Goal: Task Accomplishment & Management: Manage account settings

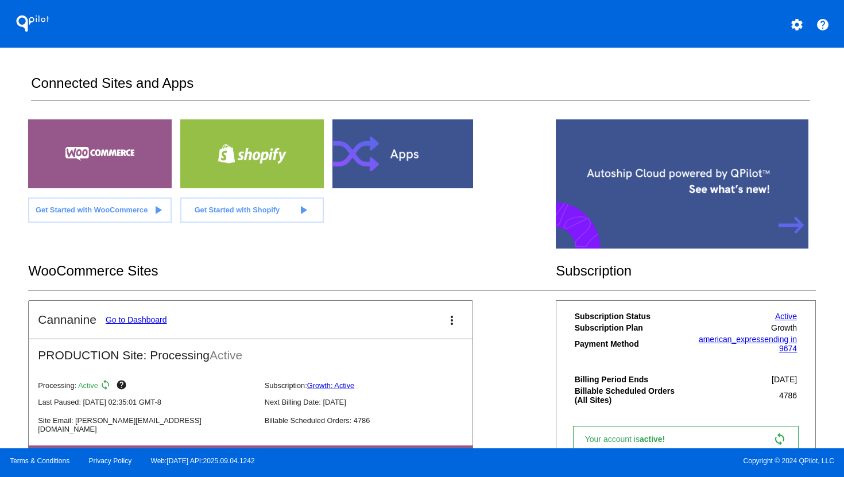
click at [803, 22] on mat-icon "settings" at bounding box center [797, 25] width 14 height 14
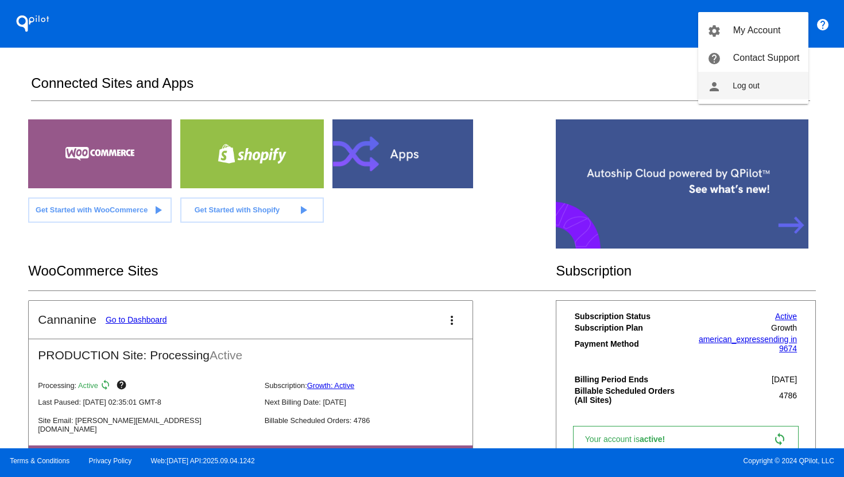
click at [751, 79] on button "person Log out" at bounding box center [753, 86] width 110 height 28
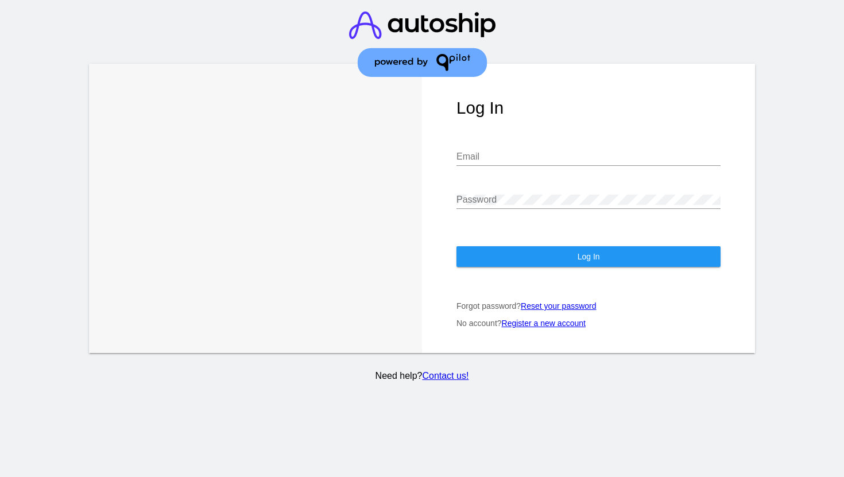
click at [578, 164] on div "Email" at bounding box center [589, 153] width 264 height 26
type input "[EMAIL_ADDRESS][DOMAIN_NAME]"
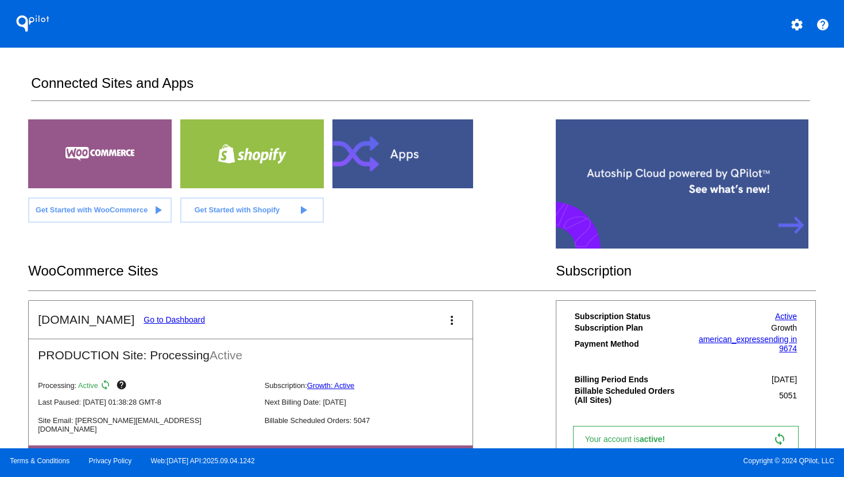
click at [164, 324] on link "Go to Dashboard" at bounding box center [174, 319] width 61 height 9
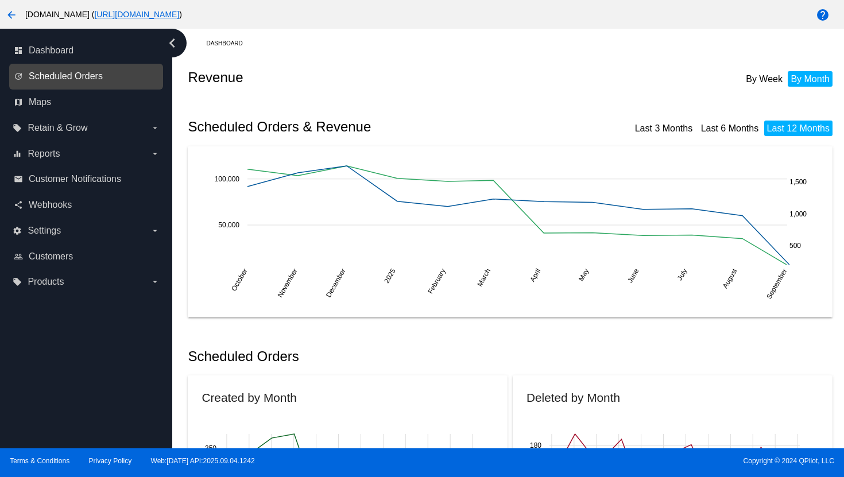
click at [52, 74] on span "Scheduled Orders" at bounding box center [66, 76] width 74 height 10
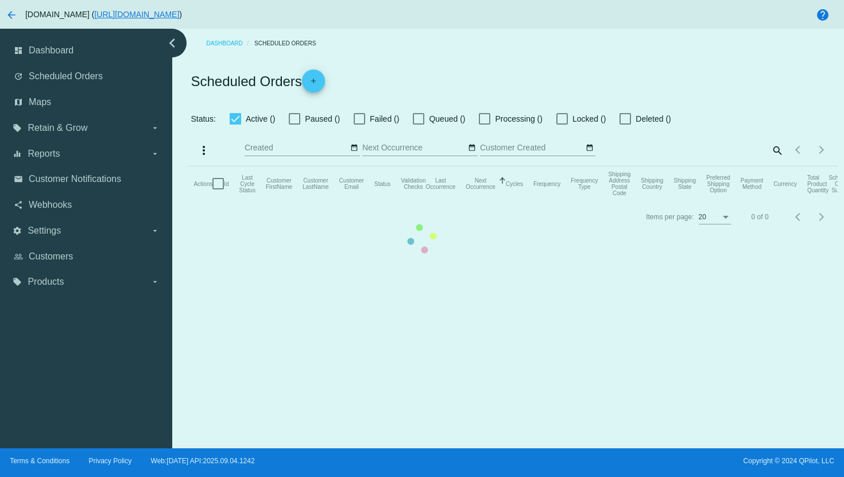
checkbox input "true"
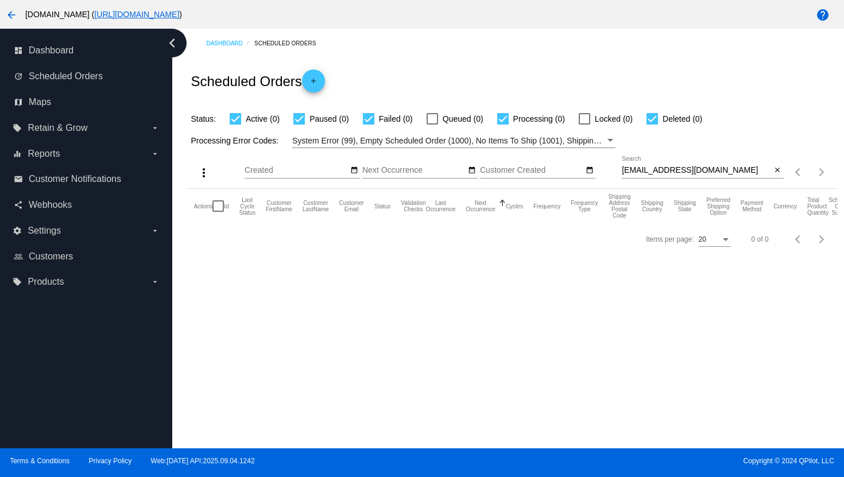
click at [672, 171] on input "[EMAIL_ADDRESS][DOMAIN_NAME]" at bounding box center [697, 170] width 150 height 9
paste input "[PERSON_NAME][EMAIL_ADDRESS][DOMAIN_NAME]"
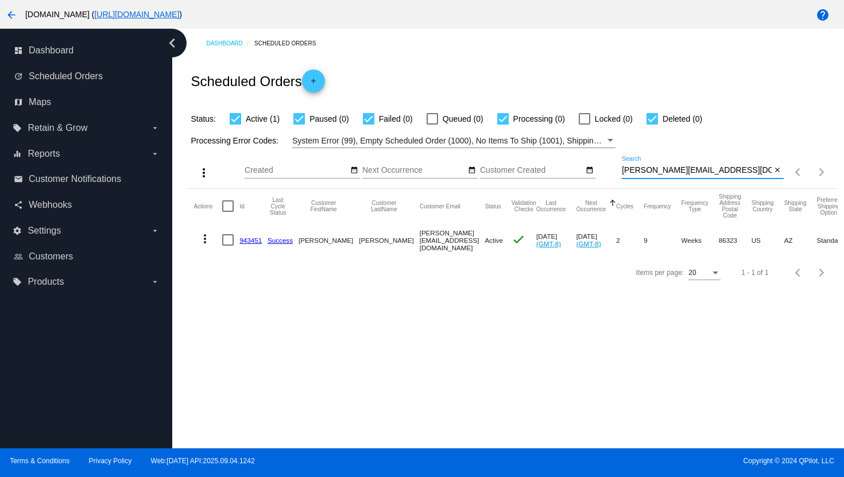
type input "[PERSON_NAME][EMAIL_ADDRESS][DOMAIN_NAME]"
click at [204, 244] on mat-icon "more_vert" at bounding box center [205, 239] width 14 height 14
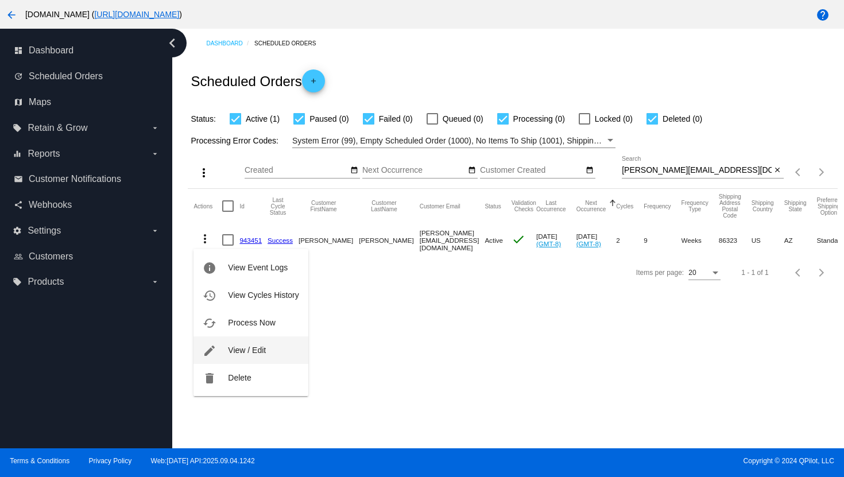
click at [230, 357] on button "edit View / Edit" at bounding box center [251, 351] width 114 height 28
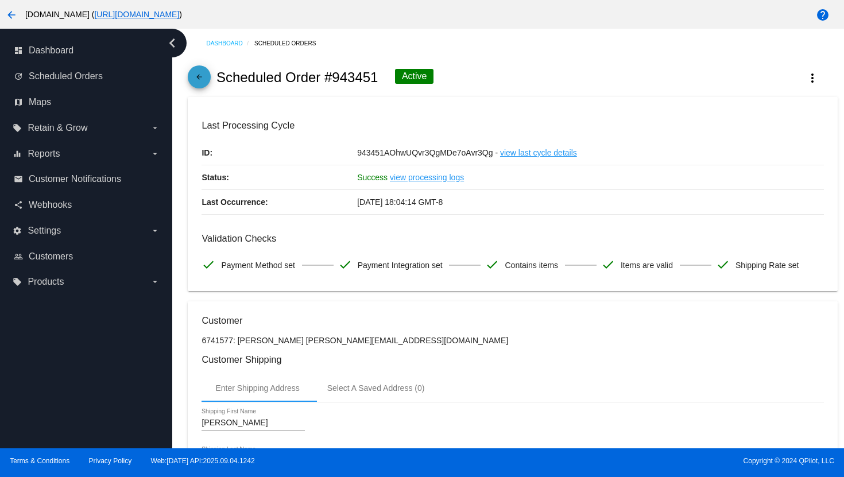
click at [200, 82] on mat-icon "arrow_back" at bounding box center [199, 80] width 14 height 14
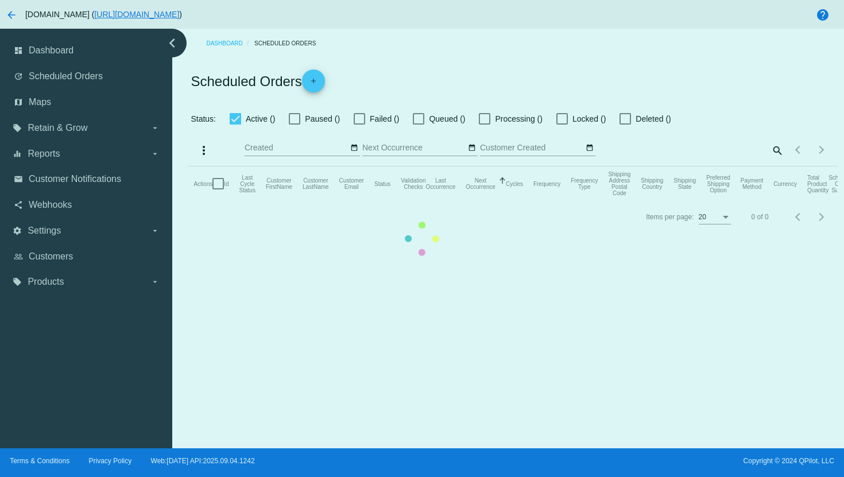
checkbox input "true"
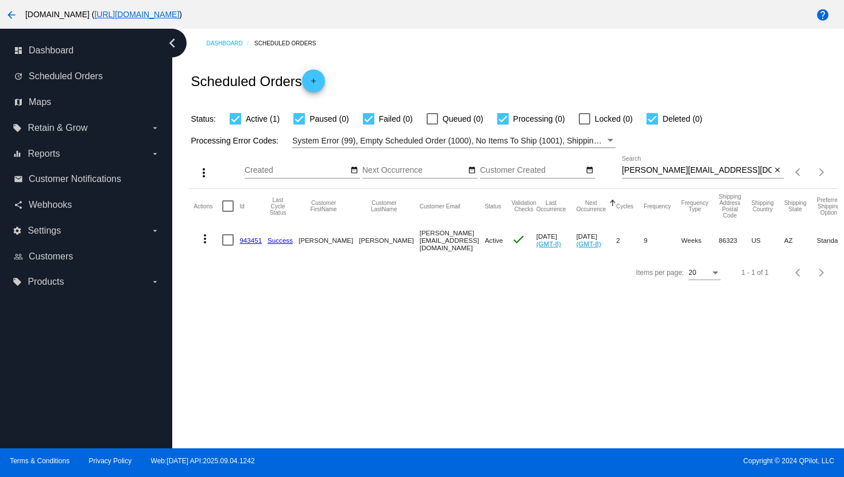
click at [206, 238] on mat-icon "more_vert" at bounding box center [205, 239] width 14 height 14
click at [216, 268] on mat-icon "info" at bounding box center [210, 268] width 14 height 14
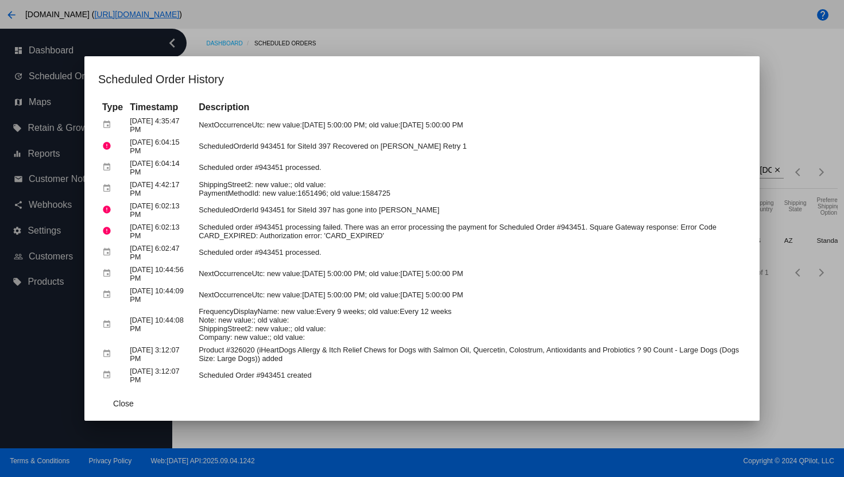
click at [379, 43] on div at bounding box center [422, 238] width 844 height 477
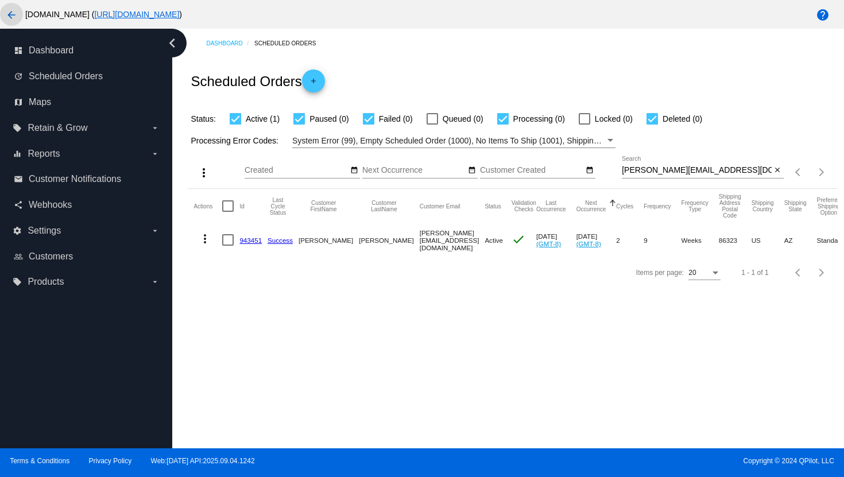
click at [14, 16] on mat-icon "arrow_back" at bounding box center [12, 15] width 14 height 14
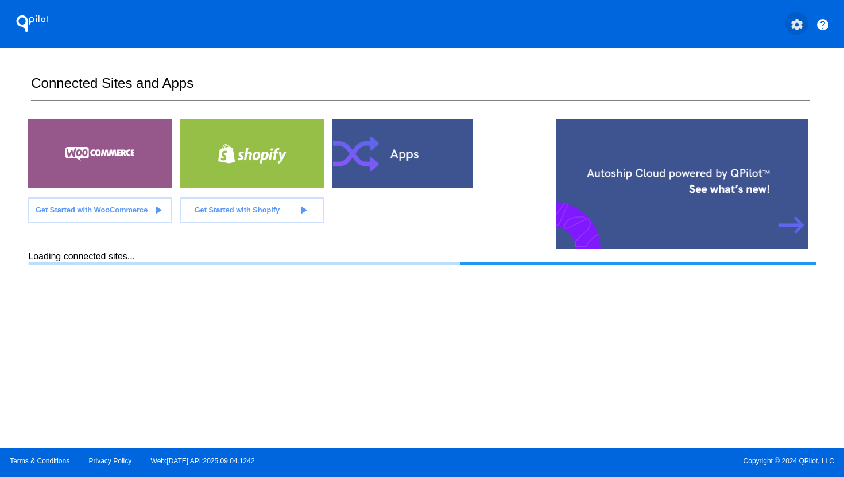
click at [797, 26] on mat-icon "settings" at bounding box center [797, 25] width 14 height 14
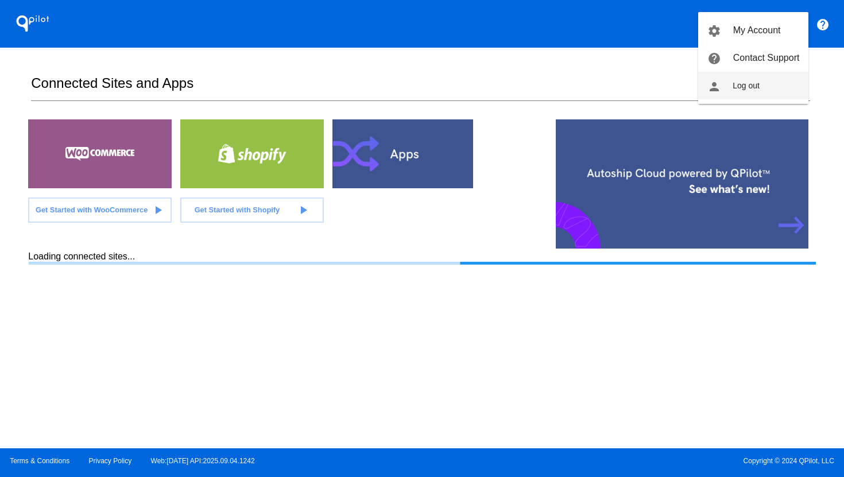
click at [759, 82] on button "person Log out" at bounding box center [753, 86] width 110 height 28
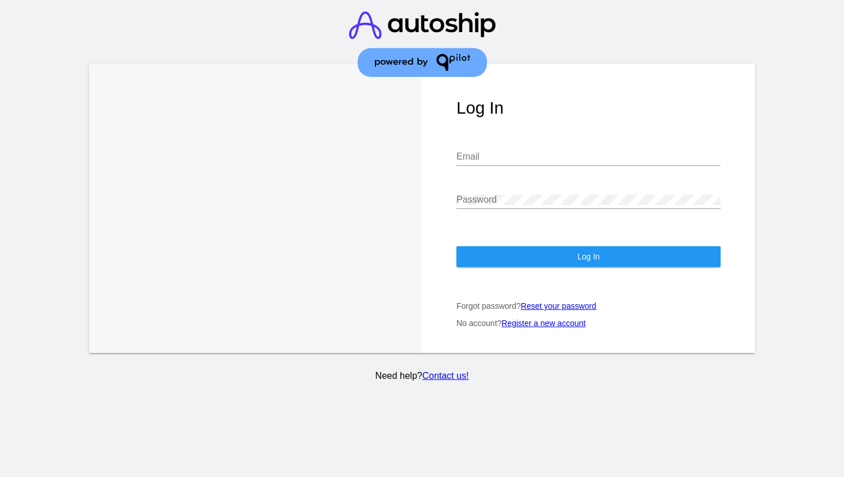
click at [539, 156] on input "Email" at bounding box center [589, 157] width 264 height 10
type input "[PERSON_NAME][EMAIL_ADDRESS][DOMAIN_NAME]"
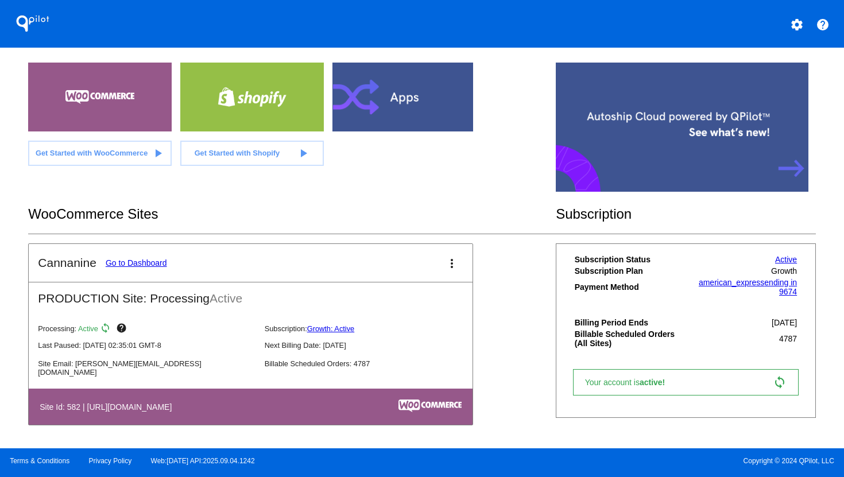
scroll to position [59, 0]
click at [131, 259] on link "Go to Dashboard" at bounding box center [136, 262] width 61 height 9
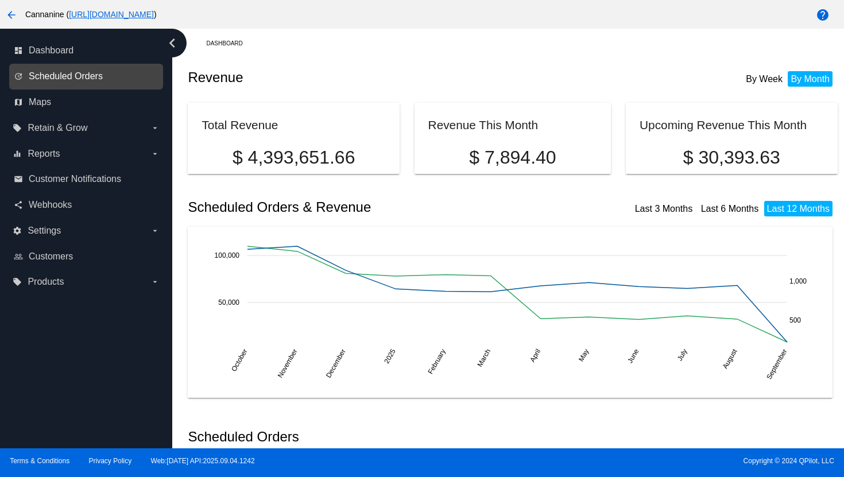
click at [45, 78] on span "Scheduled Orders" at bounding box center [66, 76] width 74 height 10
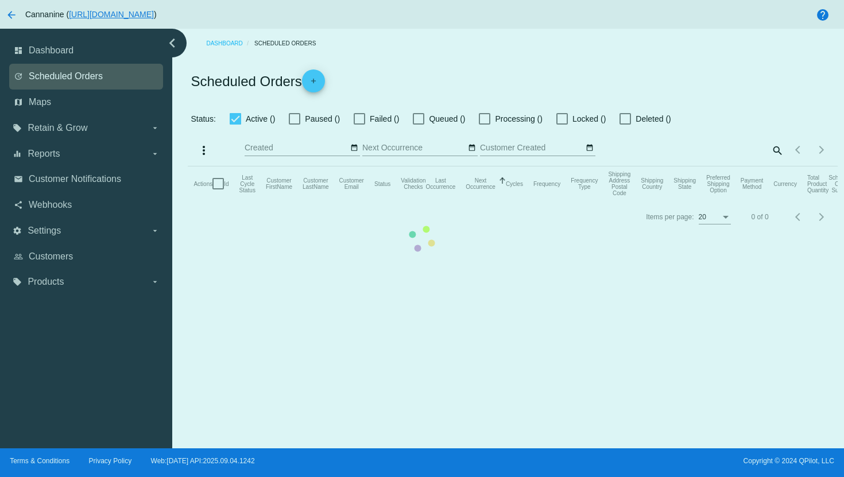
checkbox input "true"
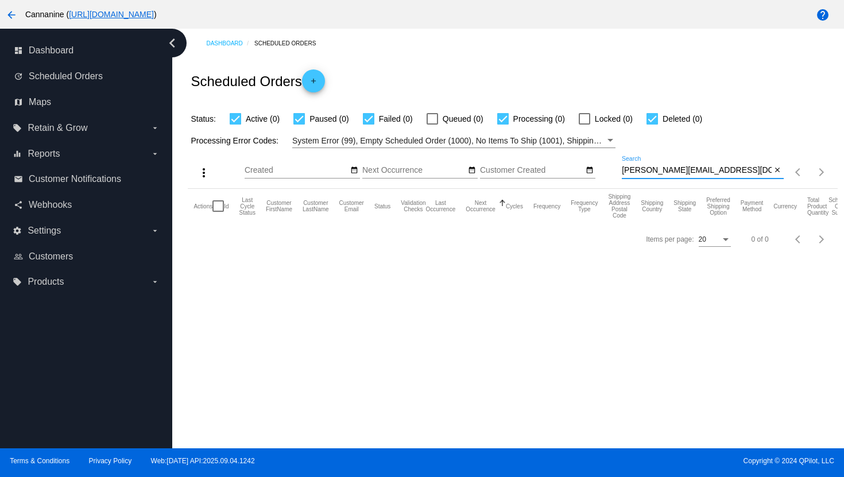
click at [669, 170] on input "[PERSON_NAME][EMAIL_ADDRESS][DOMAIN_NAME]" at bounding box center [697, 170] width 150 height 9
paste input "[EMAIL_ADDRESS][DOMAIN_NAME]"
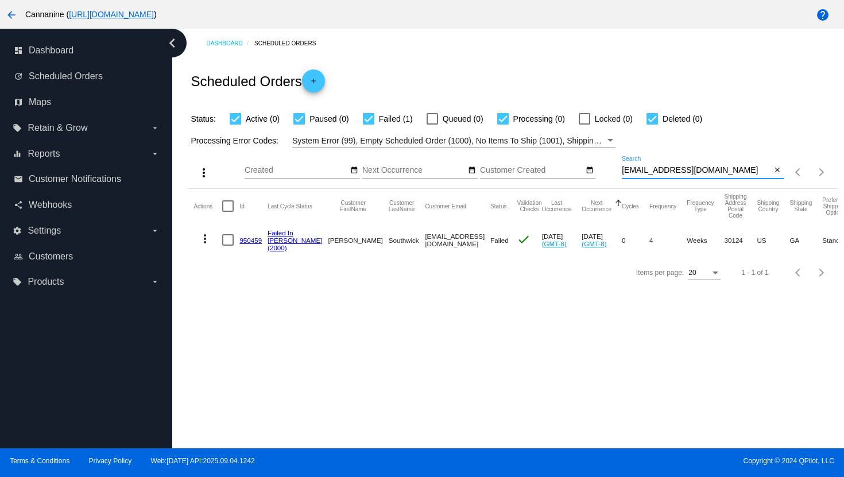
type input "[EMAIL_ADDRESS][DOMAIN_NAME]"
click at [204, 240] on mat-icon "more_vert" at bounding box center [205, 239] width 14 height 14
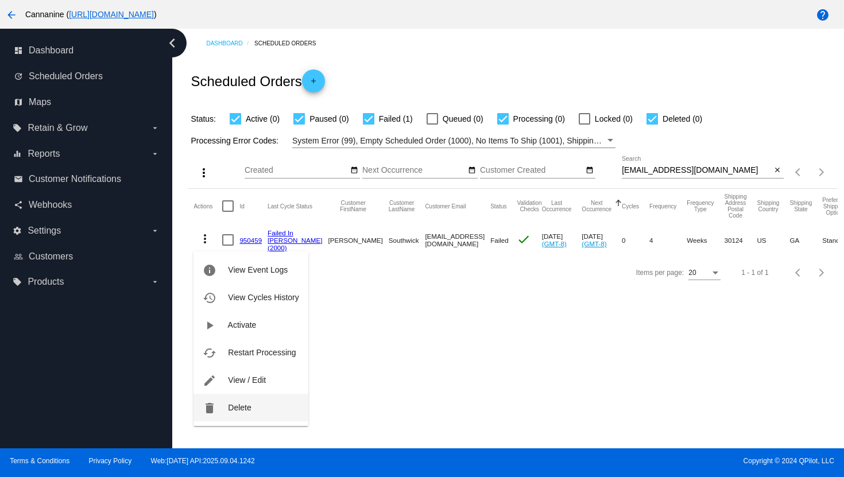
click at [257, 419] on button "delete Delete" at bounding box center [251, 408] width 114 height 28
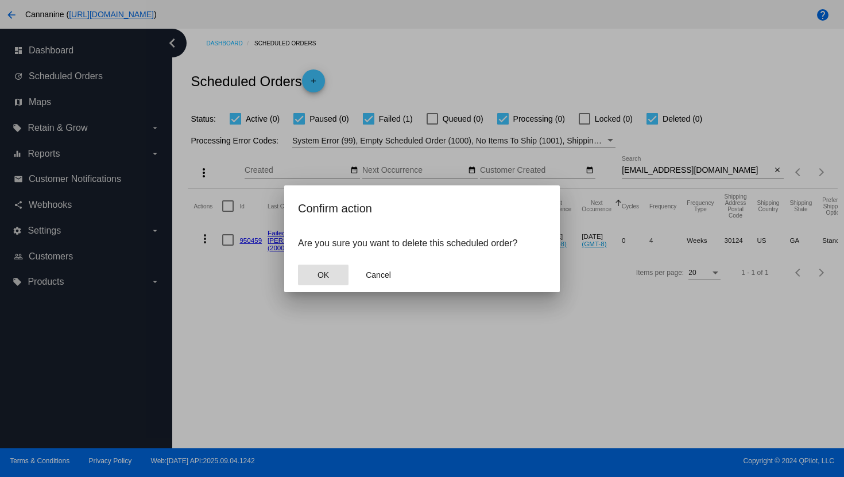
click at [328, 277] on span "OK" at bounding box center [323, 275] width 11 height 9
